Goal: Task Accomplishment & Management: Use online tool/utility

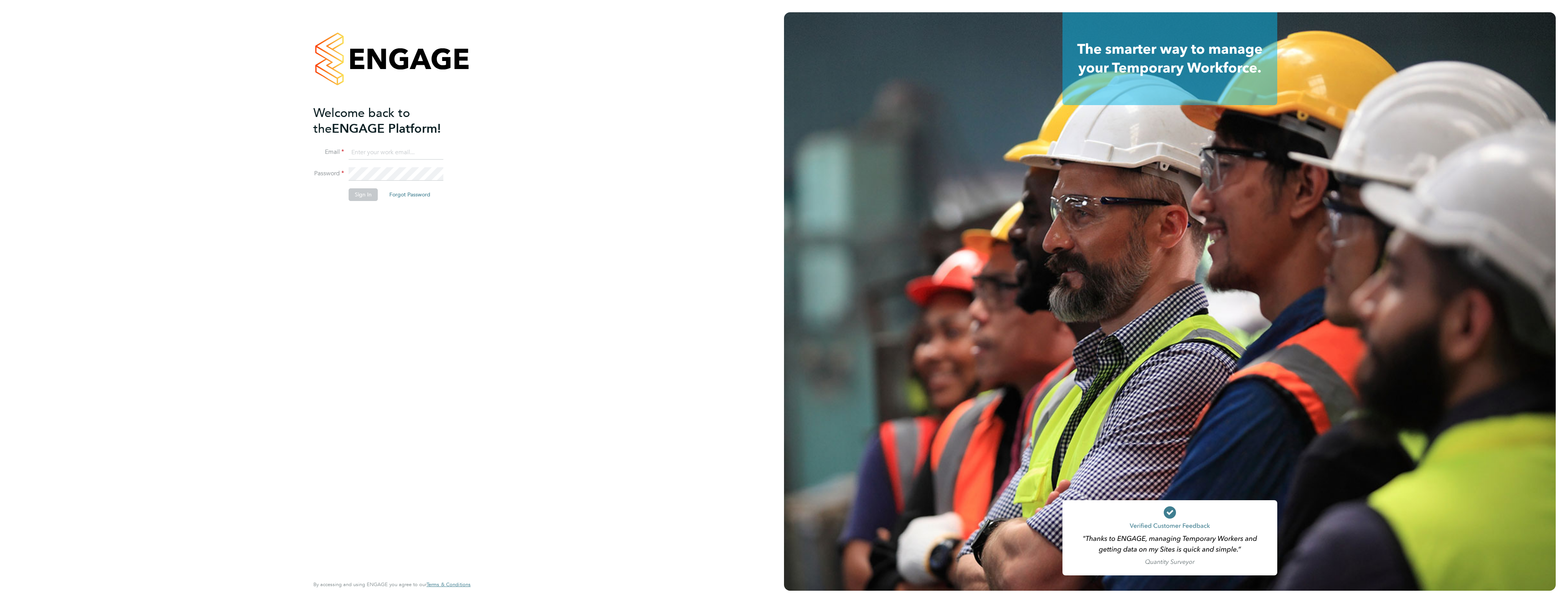
type input "[EMAIL_ADDRESS][DOMAIN_NAME]"
click at [584, 154] on div "Welcome back to the ENGAGE Platform! Email [EMAIL_ADDRESS][DOMAIN_NAME] Passwor…" at bounding box center [392, 302] width 784 height 603
click at [361, 191] on button "Sign In" at bounding box center [363, 194] width 29 height 12
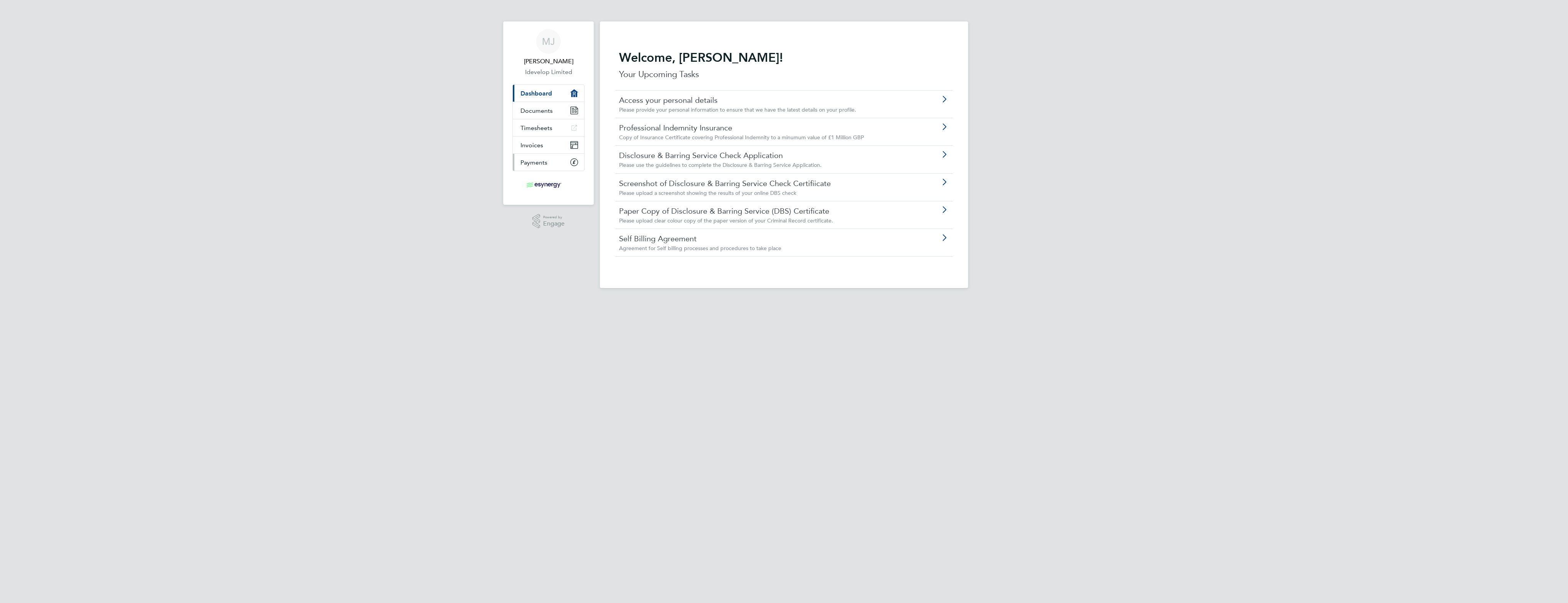
click at [536, 160] on span "Payments" at bounding box center [534, 163] width 27 height 8
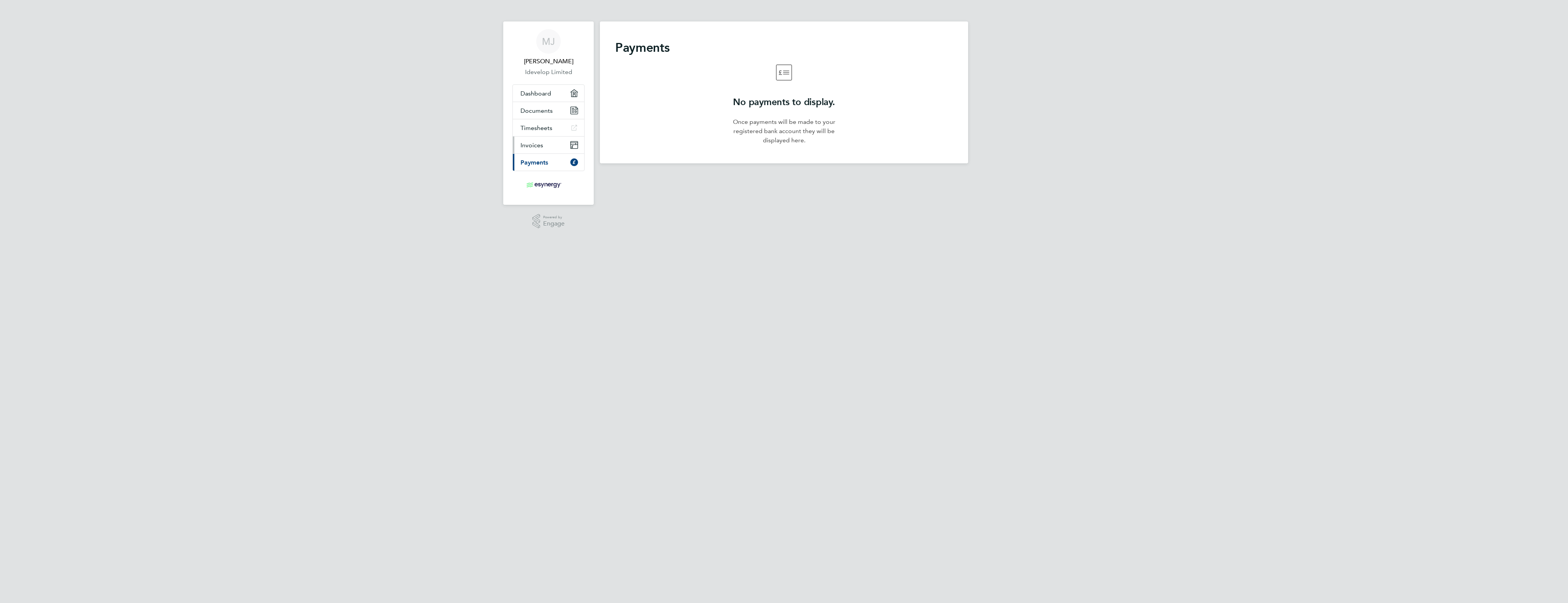
click at [528, 142] on span "Invoices" at bounding box center [533, 145] width 23 height 8
click at [544, 127] on span "Timesheets" at bounding box center [536, 128] width 32 height 8
click at [538, 135] on link "Timesheets" at bounding box center [549, 128] width 72 height 17
